Goal: Task Accomplishment & Management: Manage account settings

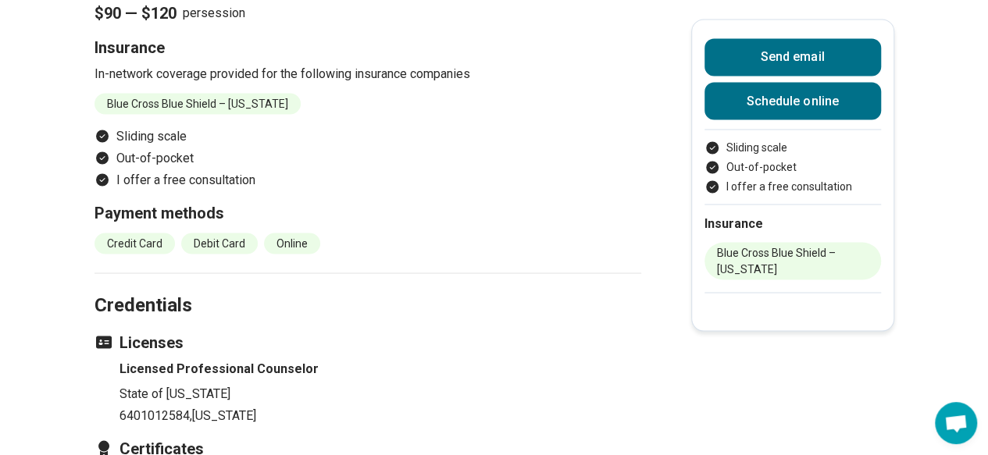
scroll to position [1562, 0]
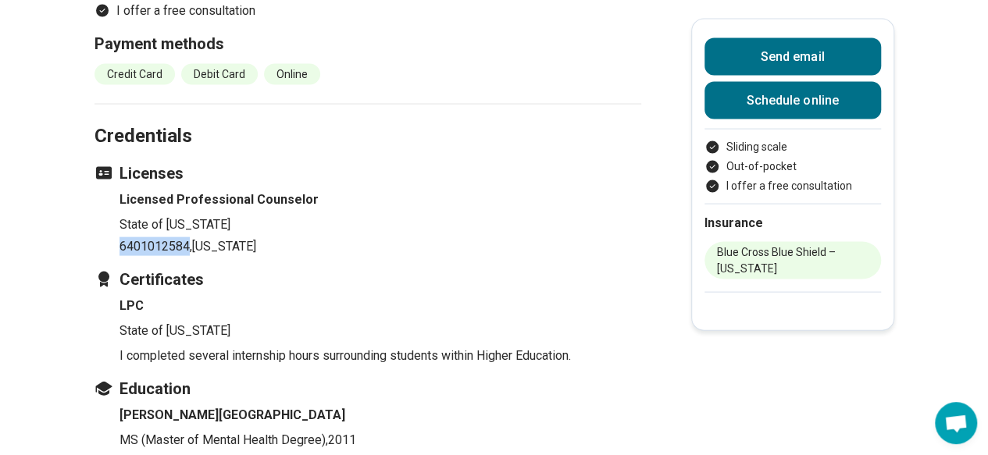
drag, startPoint x: 192, startPoint y: 227, endPoint x: 120, endPoint y: 230, distance: 71.9
click at [120, 230] on ul "Licensed Professional Counselor State of [US_STATE] 6401012584 , [US_STATE]" at bounding box center [368, 224] width 547 height 66
copy p "6401012584"
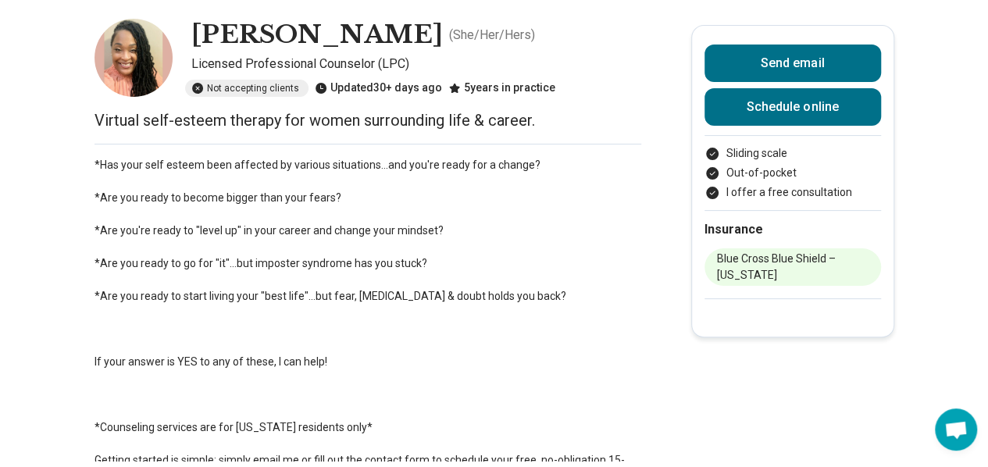
scroll to position [0, 0]
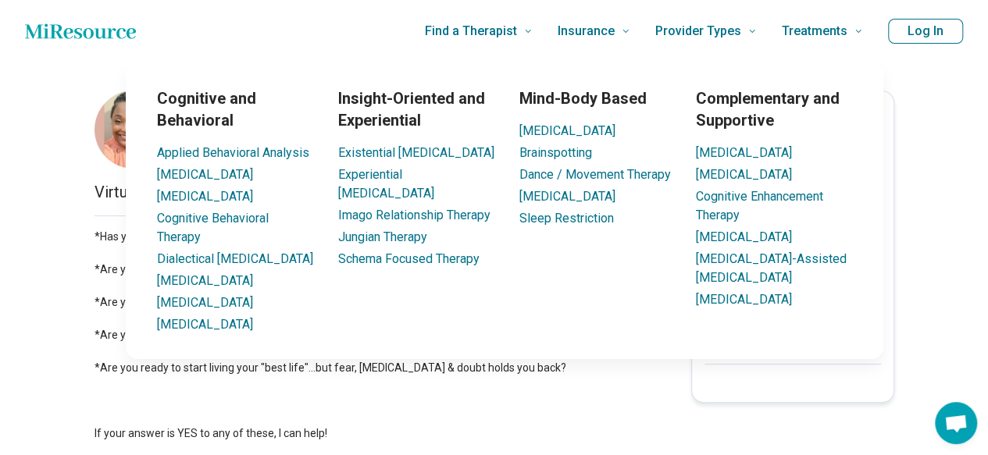
click at [928, 35] on button "Log In" at bounding box center [925, 31] width 75 height 25
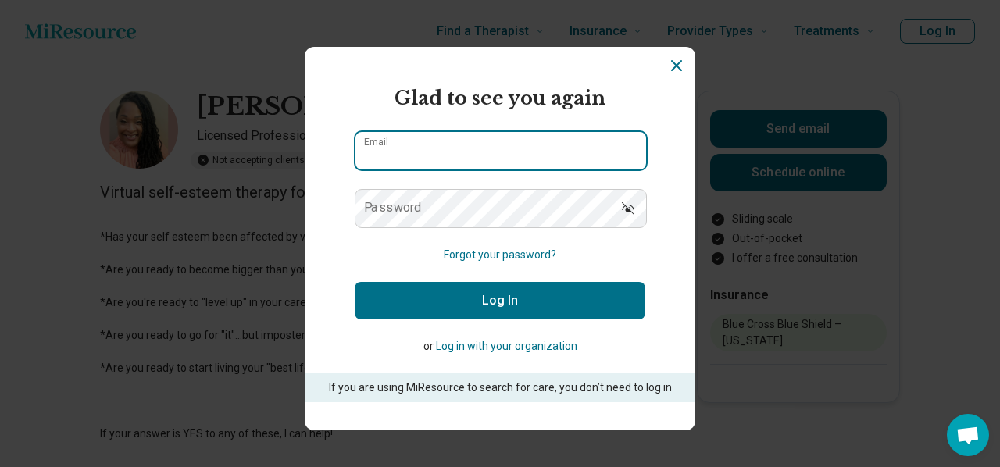
click at [559, 143] on input "Email" at bounding box center [500, 150] width 291 height 37
type input "**********"
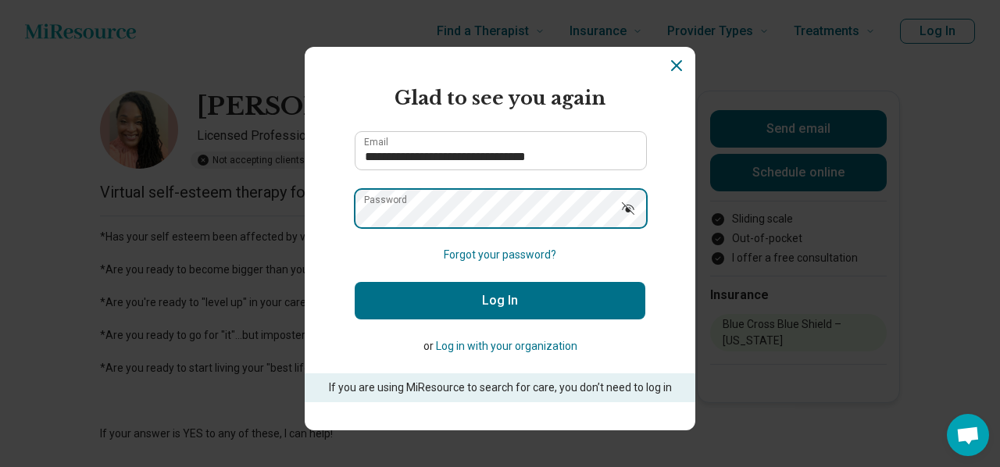
click at [355, 282] on button "Log In" at bounding box center [500, 300] width 291 height 37
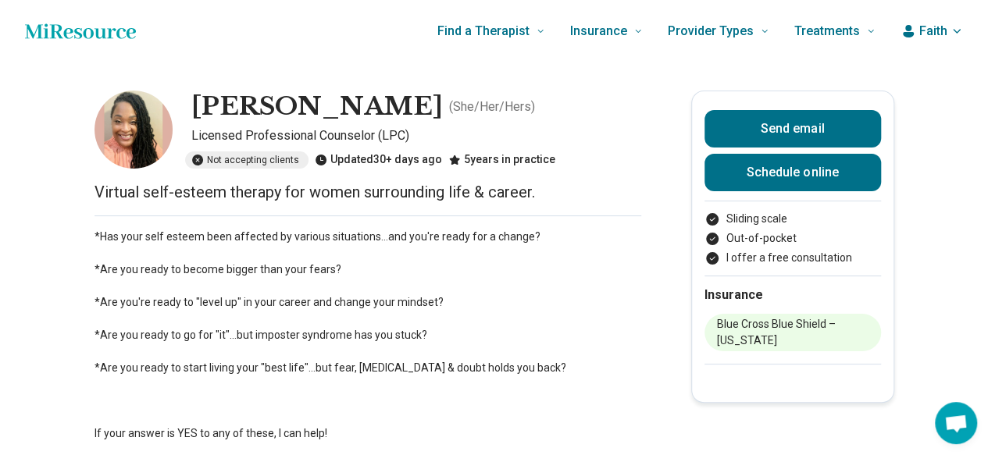
click at [960, 35] on button "Faith" at bounding box center [932, 31] width 62 height 19
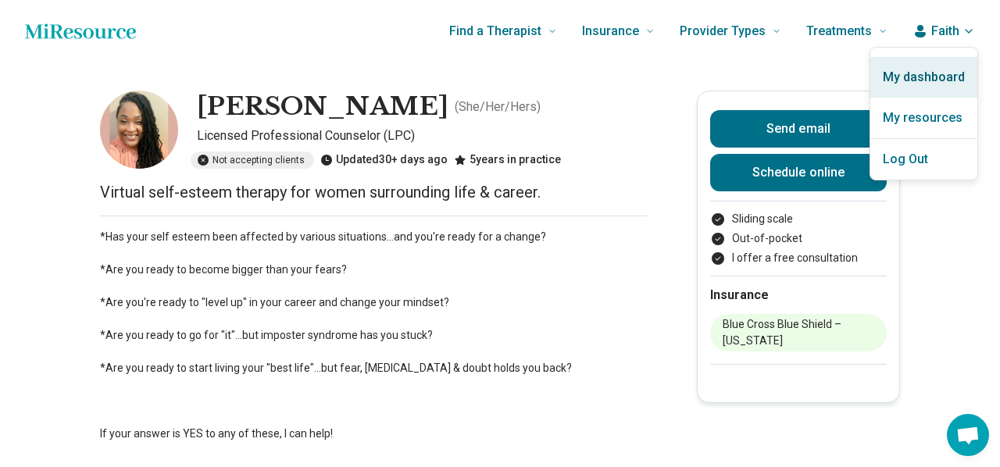
click at [923, 80] on link "My dashboard" at bounding box center [923, 77] width 107 height 41
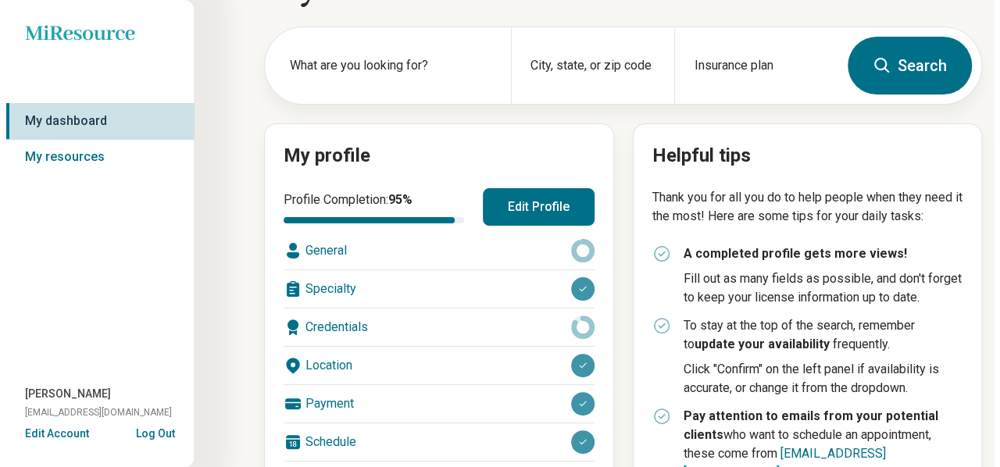
scroll to position [234, 0]
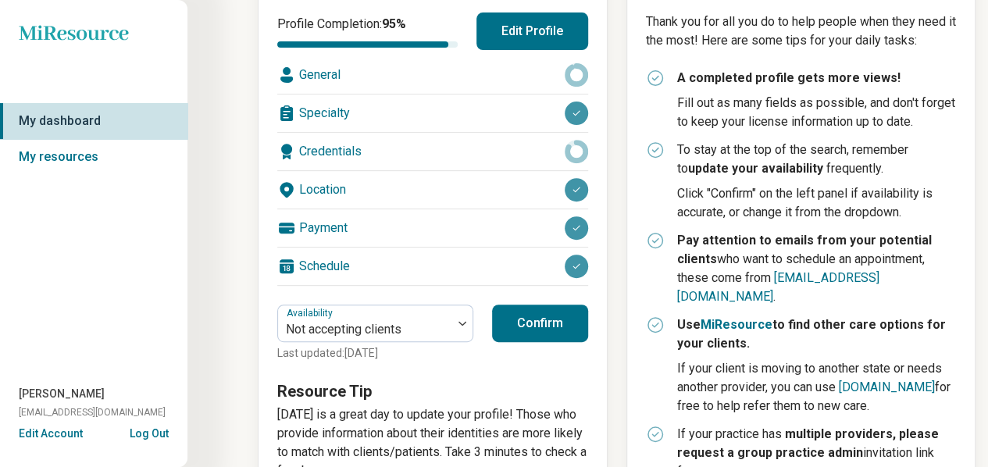
click at [40, 434] on button "Edit Account" at bounding box center [51, 434] width 64 height 16
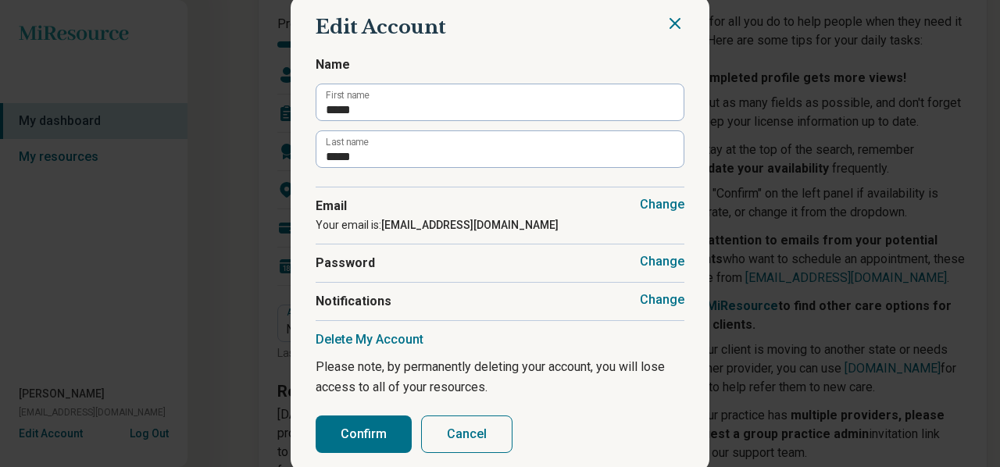
click at [379, 341] on button "Delete My Account" at bounding box center [370, 340] width 108 height 16
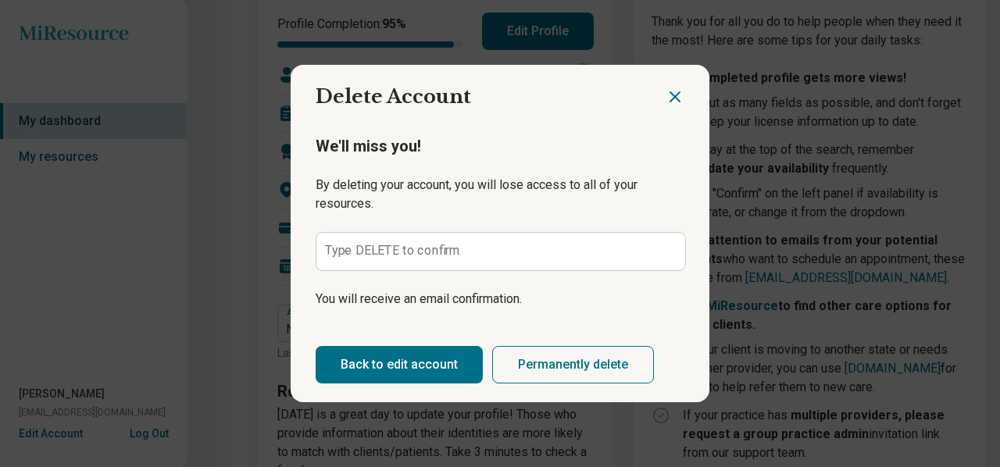
click at [406, 248] on label "Type DELETE to confirm" at bounding box center [393, 251] width 136 height 12
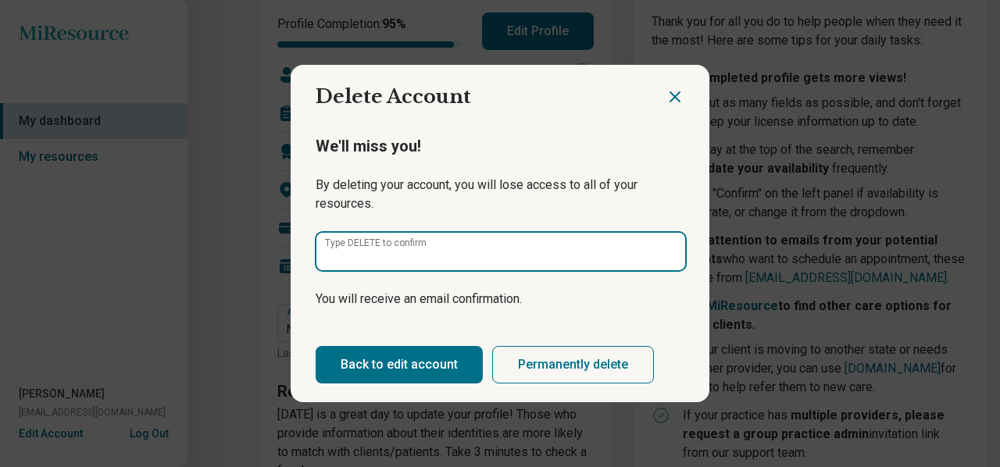
click at [406, 248] on input "Type DELETE to confirm" at bounding box center [500, 251] width 369 height 37
type input "******"
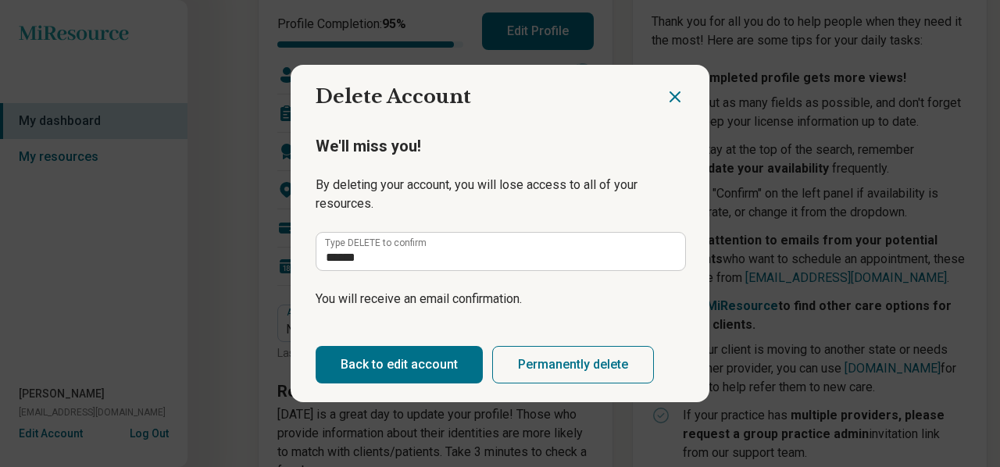
click at [552, 375] on button "Permanently delete" at bounding box center [573, 364] width 162 height 37
